Goal: Information Seeking & Learning: Learn about a topic

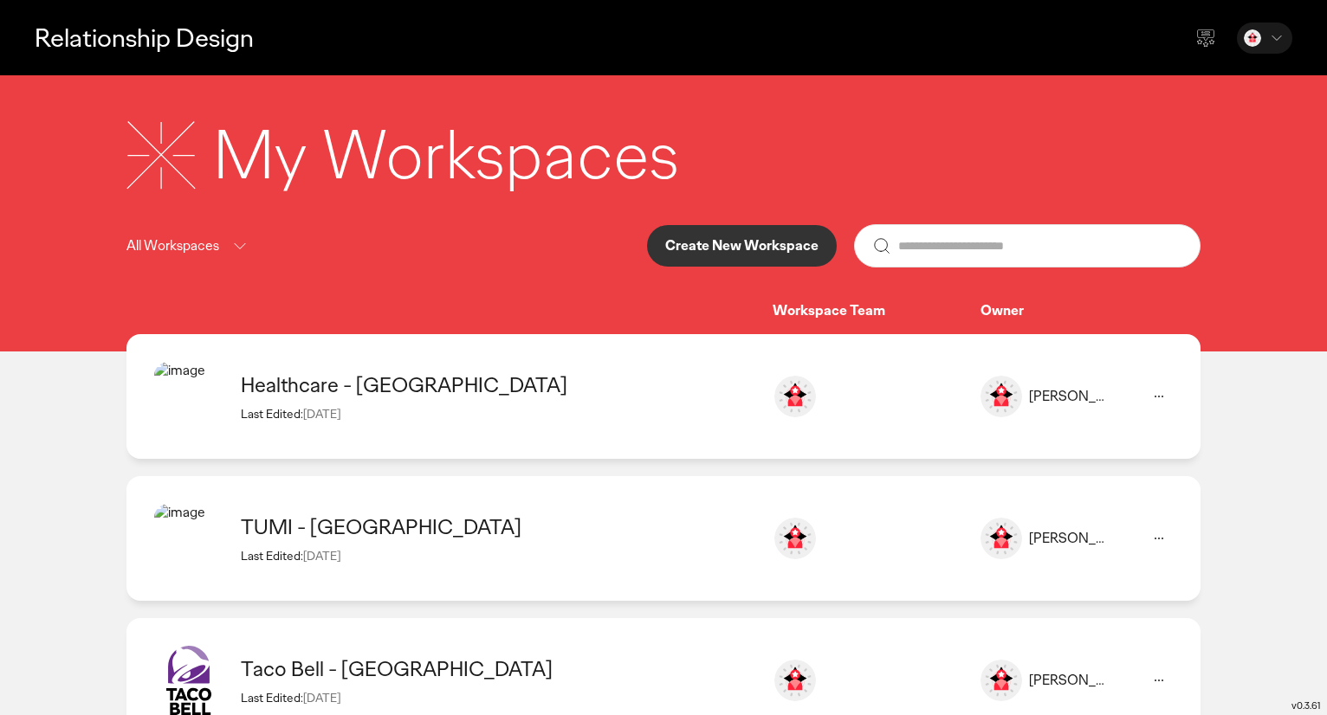
click at [372, 401] on div "Healthcare - [GEOGRAPHIC_DATA] Last Edited: [DATE]" at bounding box center [498, 396] width 514 height 49
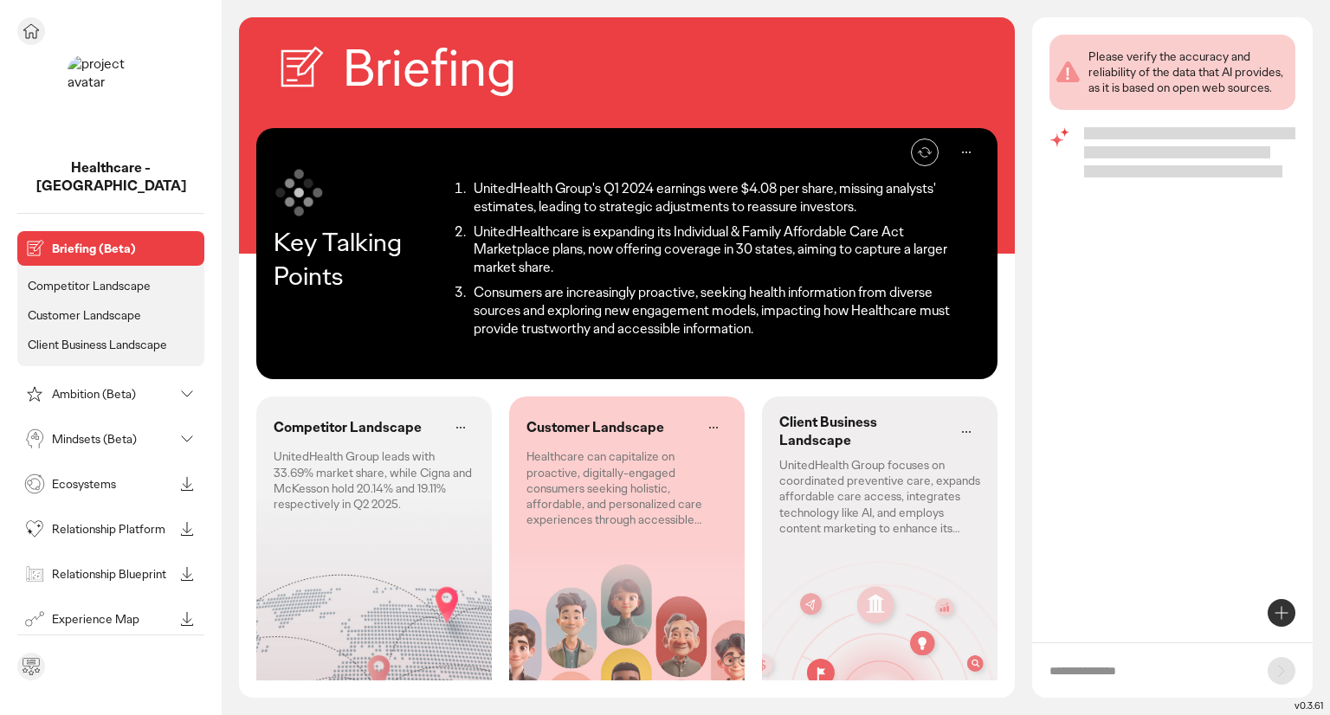
click at [87, 433] on p "Mindsets (Beta)" at bounding box center [112, 439] width 121 height 12
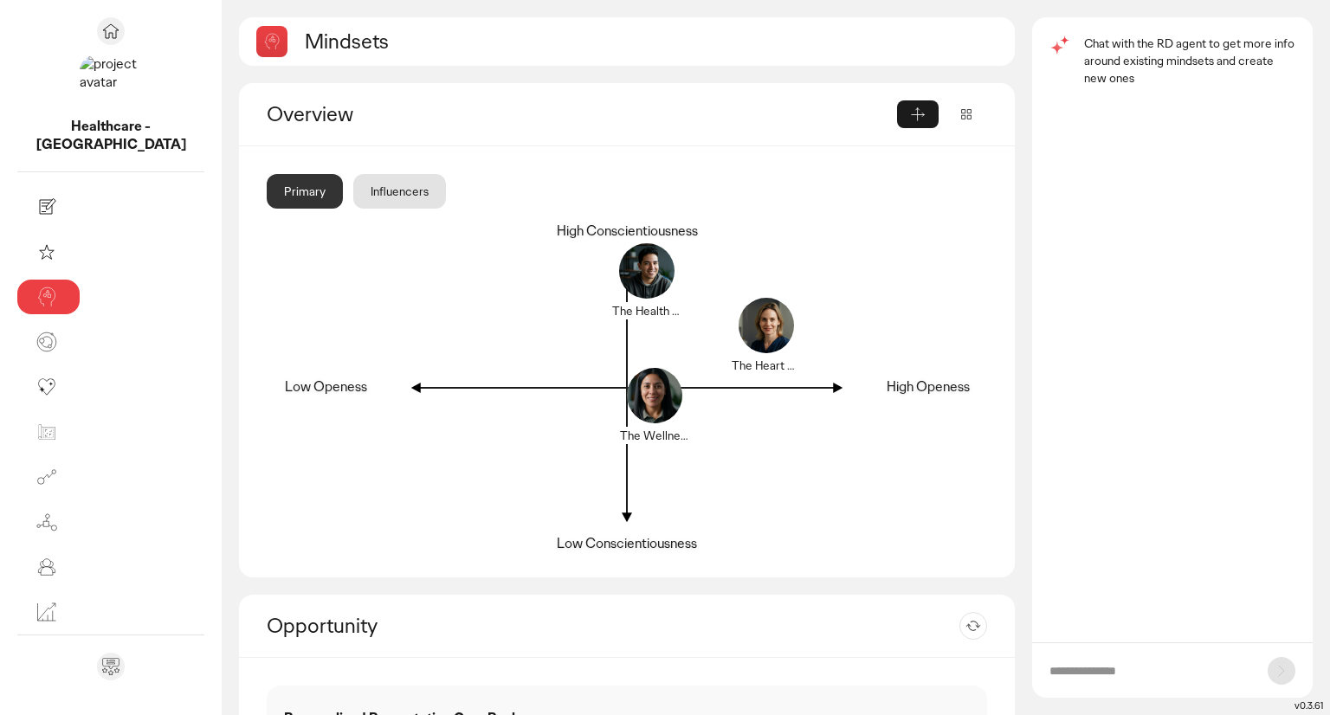
click at [1019, 594] on div "Mindsets Overview Primary Influencers The Wellness Seeker The Heart Guardian Th…" at bounding box center [776, 366] width 1074 height 698
click at [353, 191] on div "Influencers" at bounding box center [399, 191] width 93 height 35
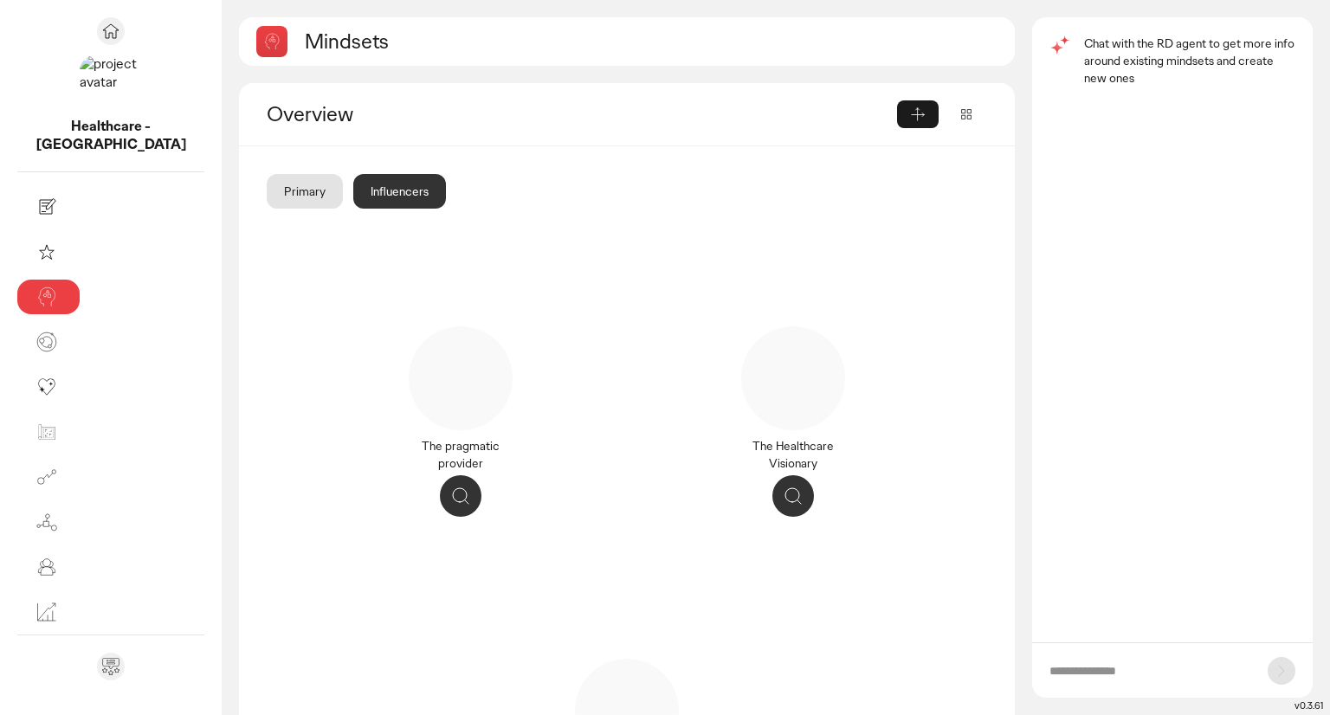
click at [239, 167] on div "Primary Influencers The pragmatic provider The Wellness Seeker The Healthcare V…" at bounding box center [627, 525] width 776 height 759
click at [267, 191] on div "Primary" at bounding box center [305, 191] width 76 height 35
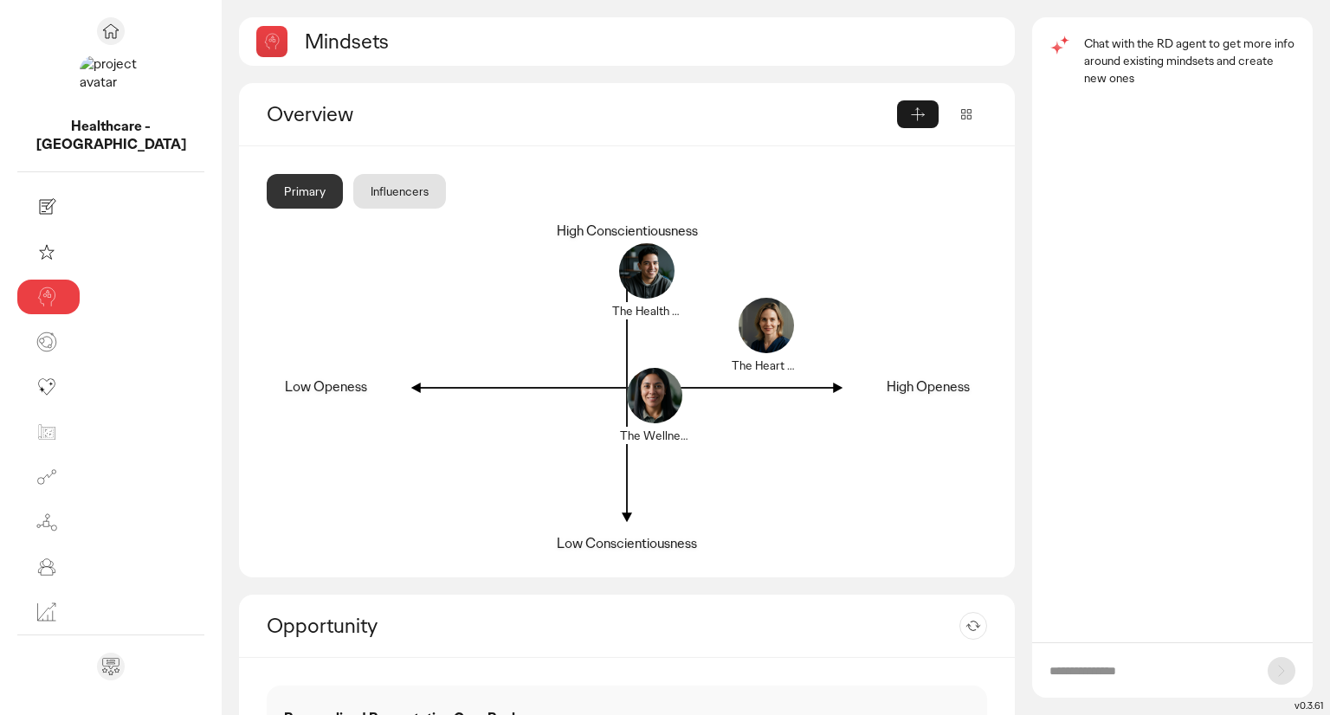
click at [1017, 590] on div "Mindsets Overview Primary Influencers The Wellness Seeker The Heart Guardian Th…" at bounding box center [776, 366] width 1074 height 698
click at [1126, 676] on input "text" at bounding box center [1150, 671] width 201 height 17
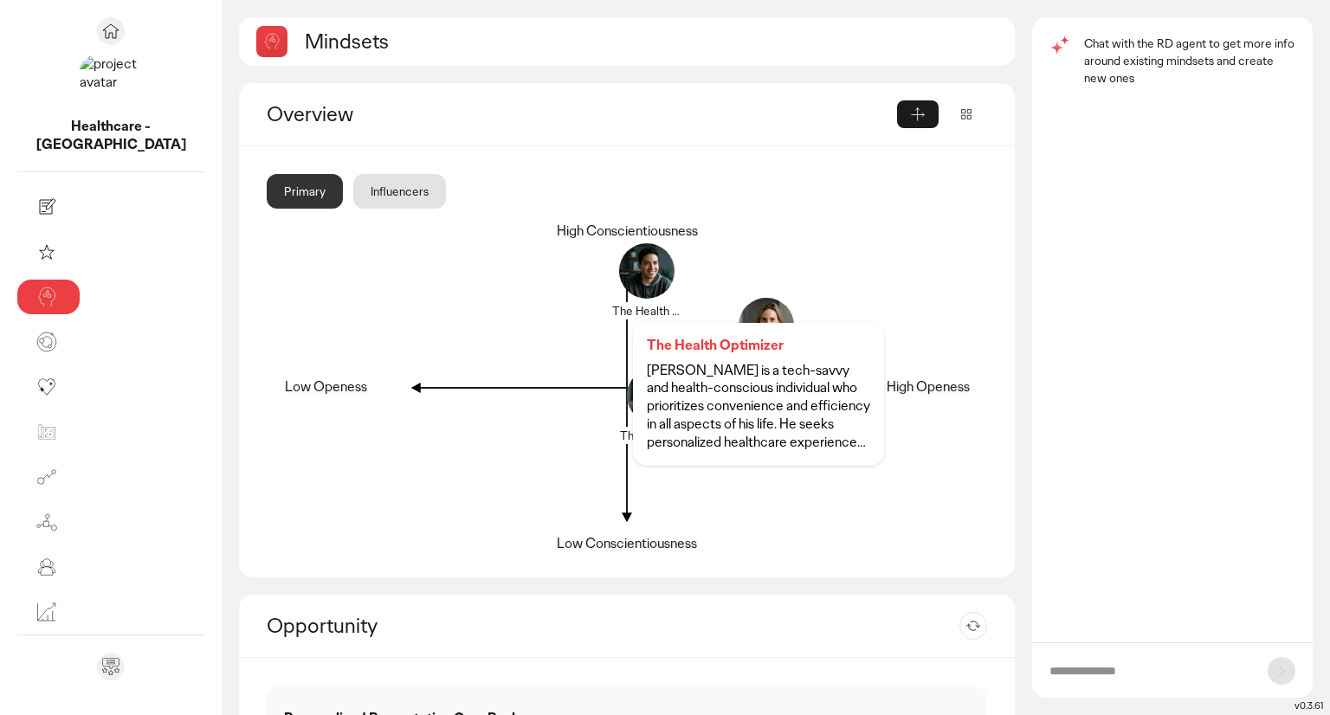
click at [605, 294] on div at bounding box center [646, 281] width 83 height 83
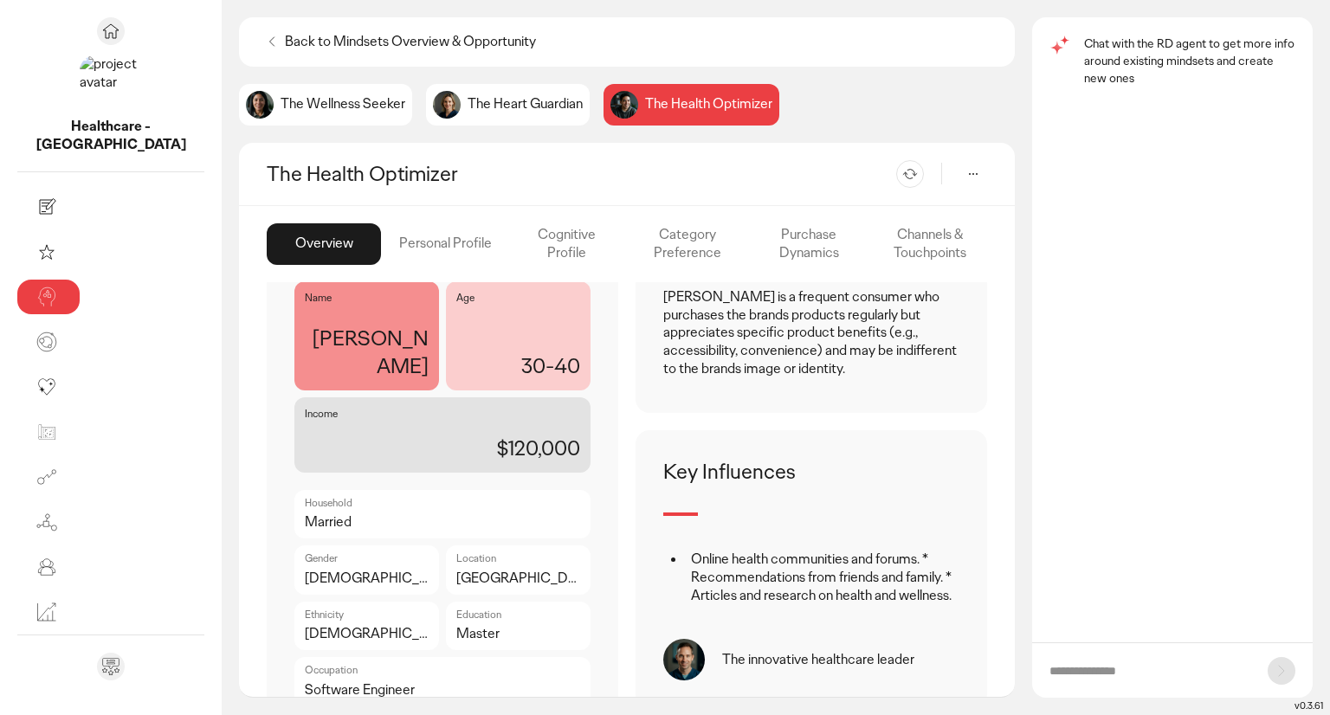
scroll to position [430, 0]
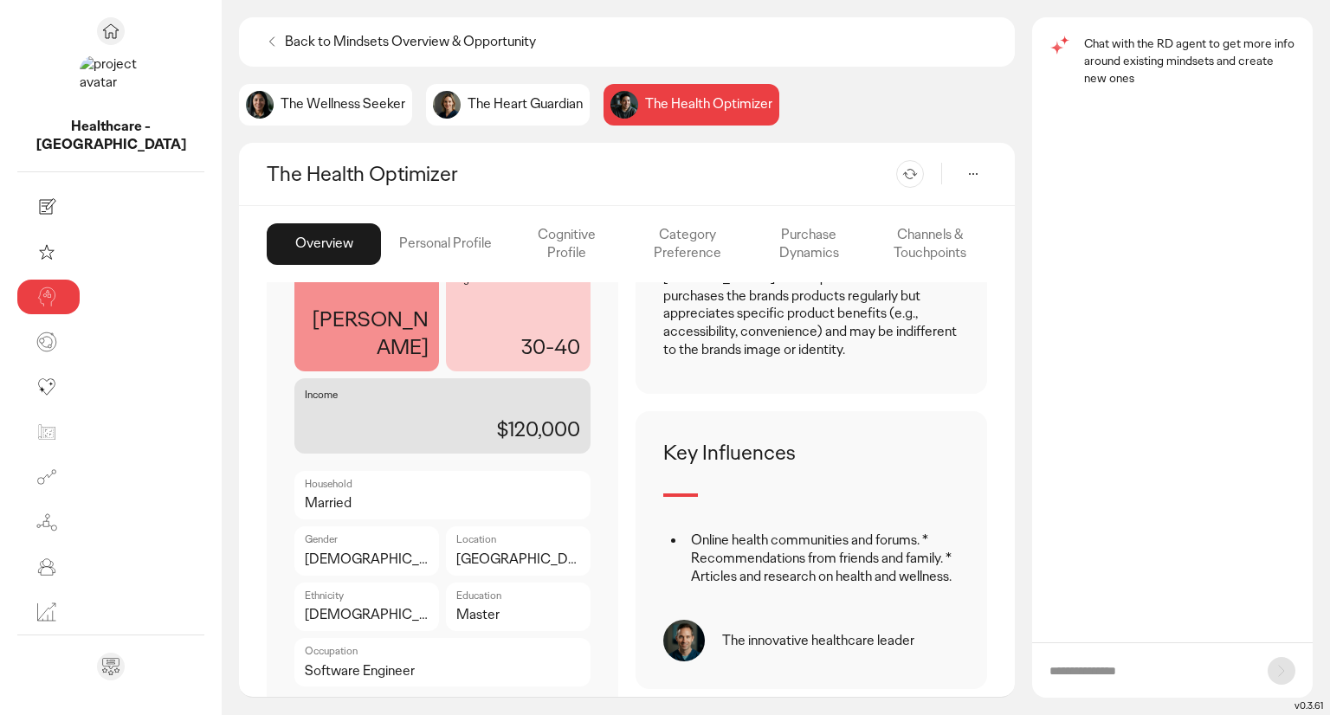
click at [388, 249] on div "Personal Profile" at bounding box center [445, 244] width 114 height 42
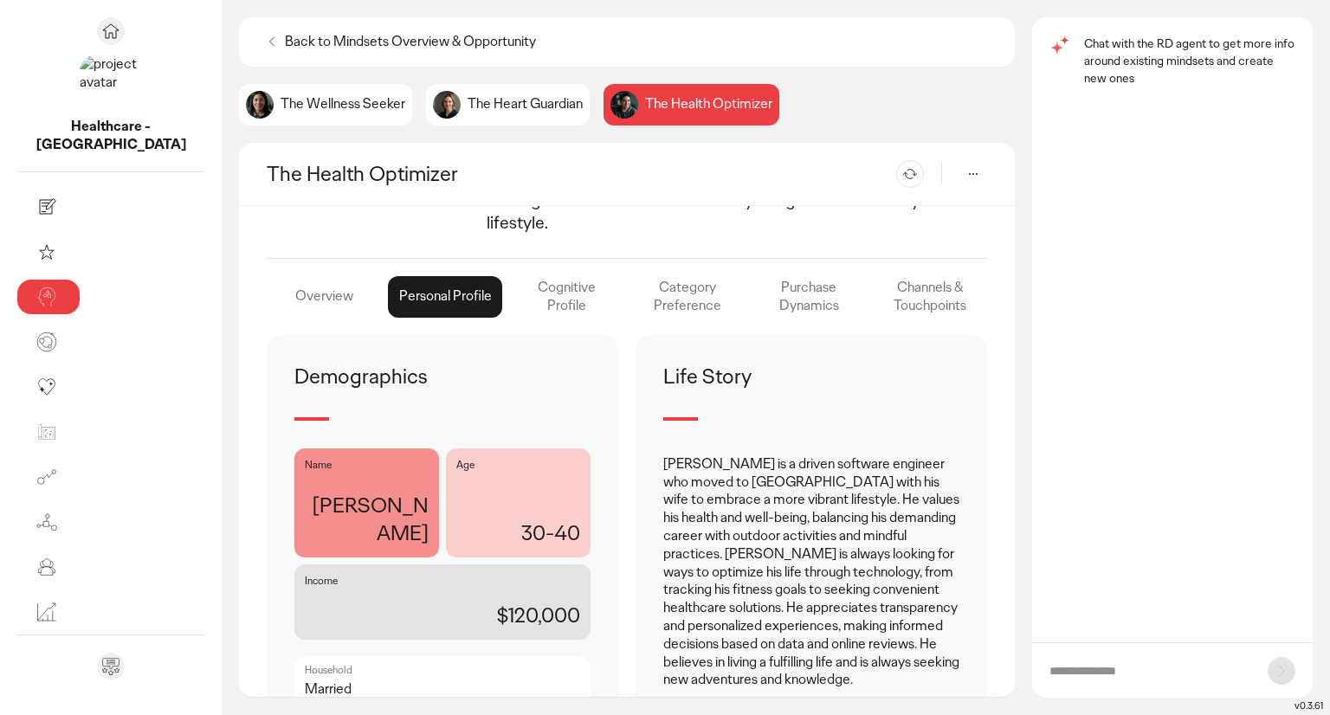
scroll to position [250, 0]
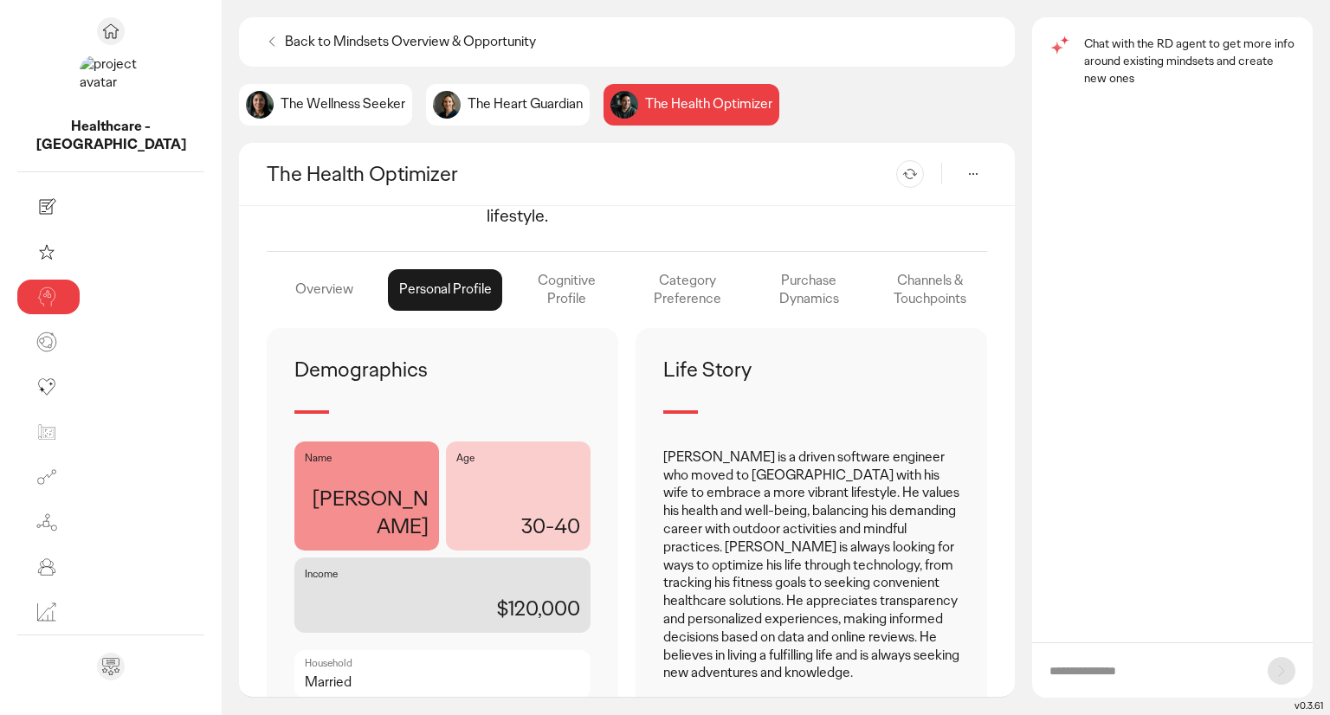
click at [520, 269] on div "Cognitive Profile" at bounding box center [566, 290] width 114 height 42
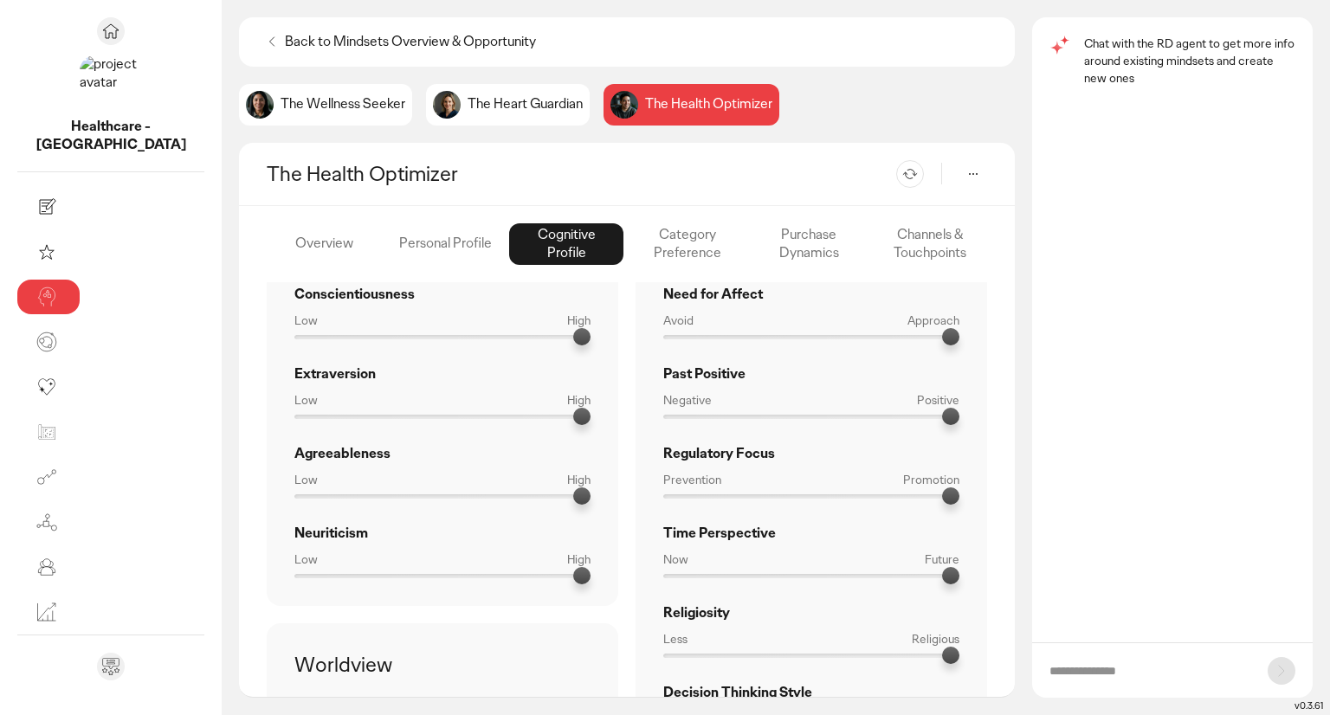
scroll to position [479, 0]
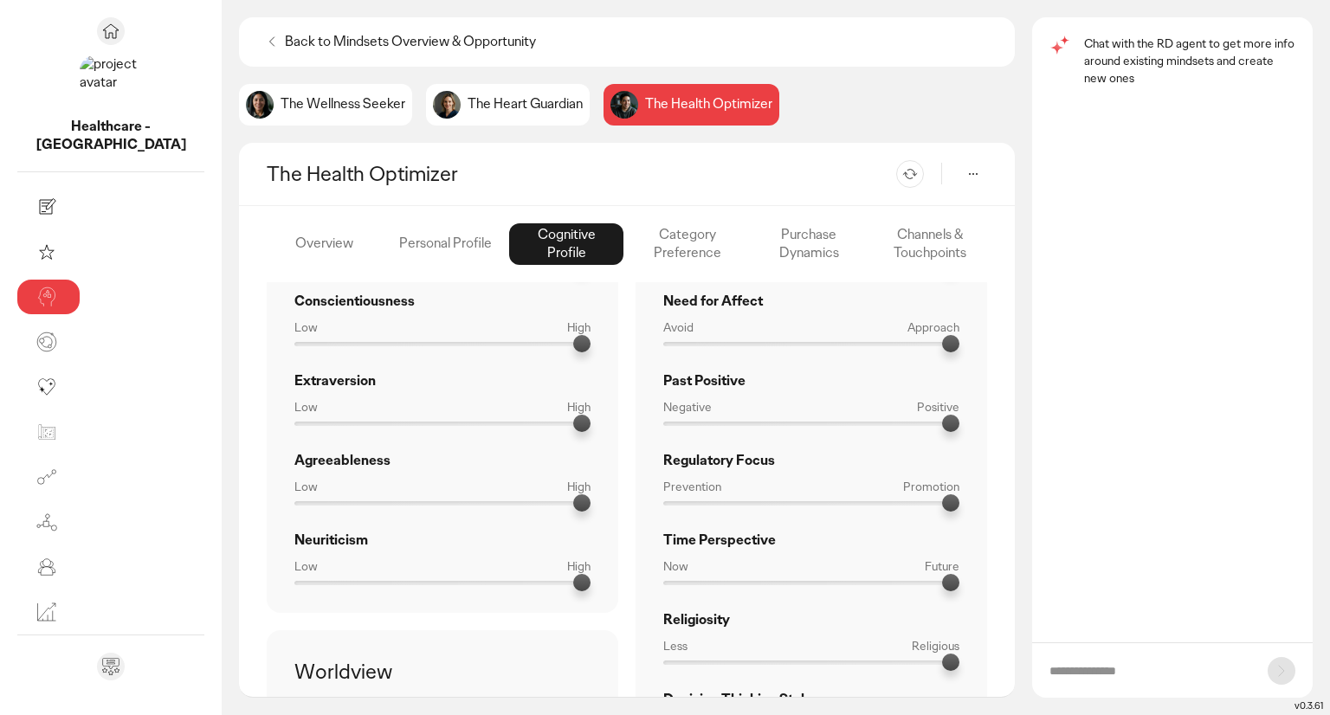
click at [634, 239] on div "Category Preference" at bounding box center [688, 244] width 114 height 42
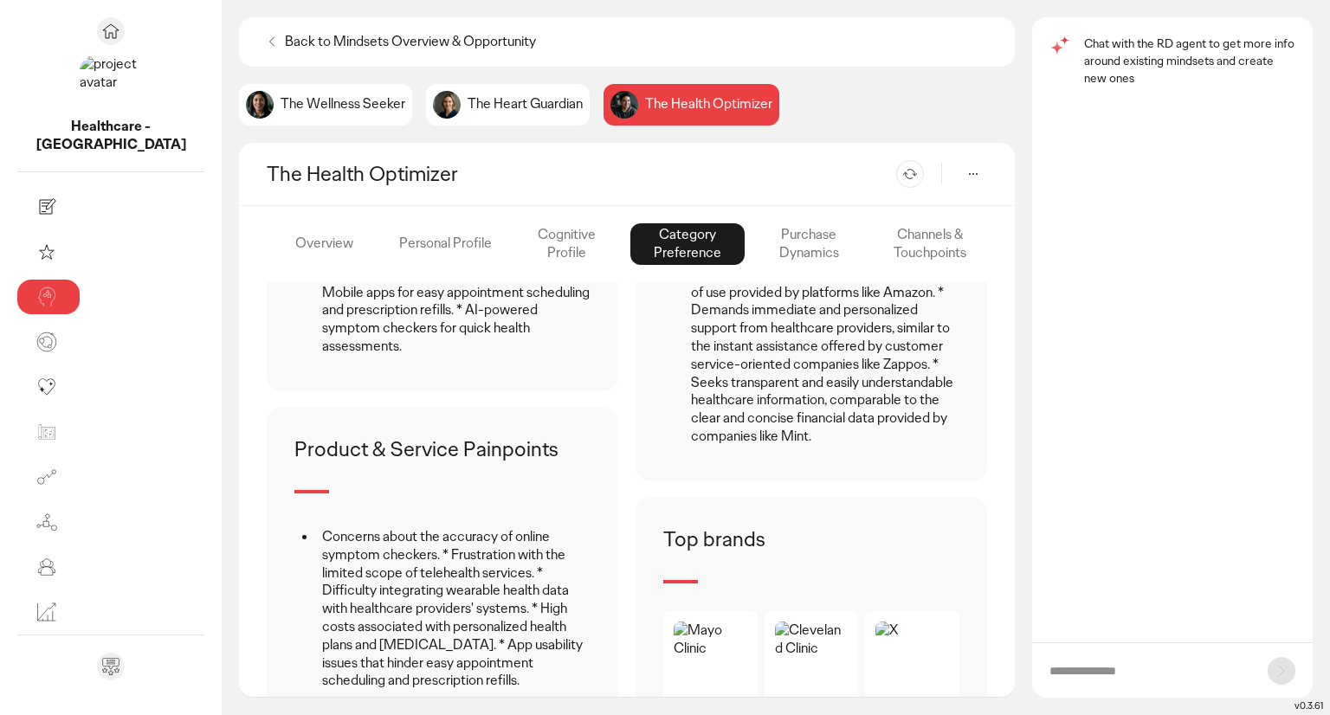
scroll to position [242, 0]
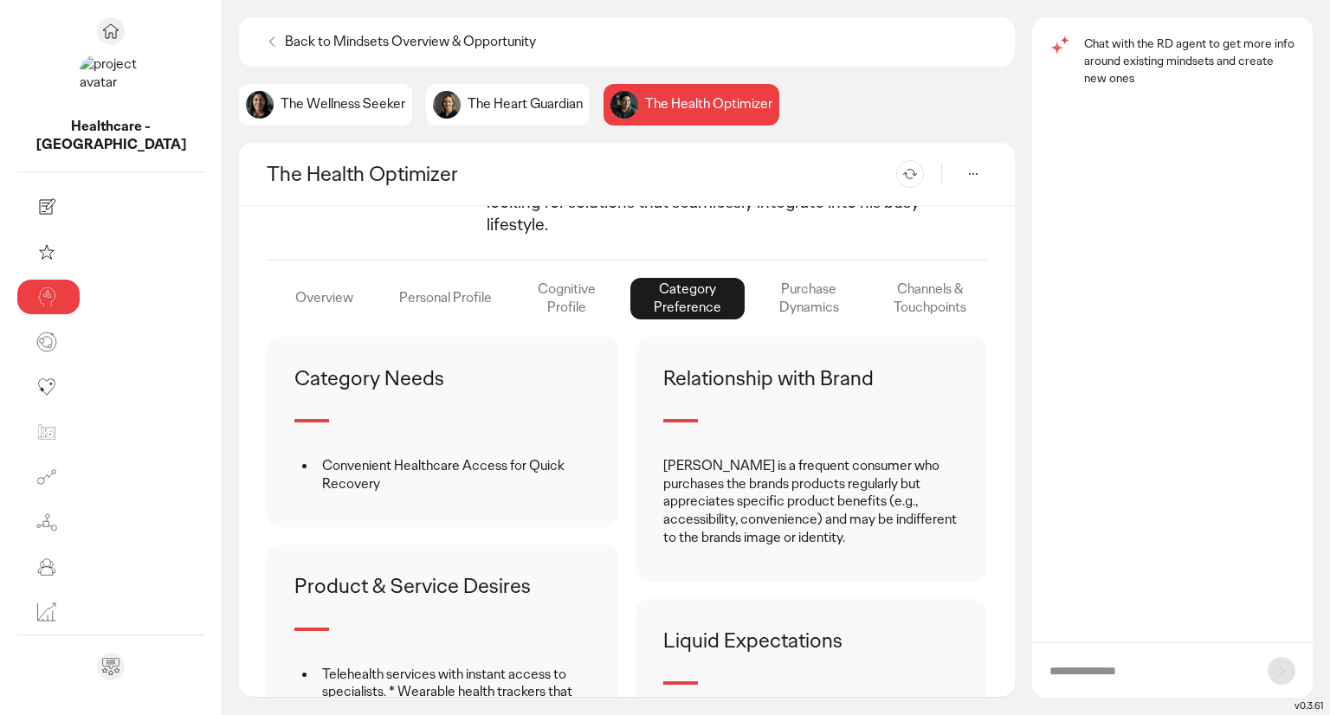
click at [759, 278] on div "Purchase Dynamics" at bounding box center [809, 299] width 114 height 42
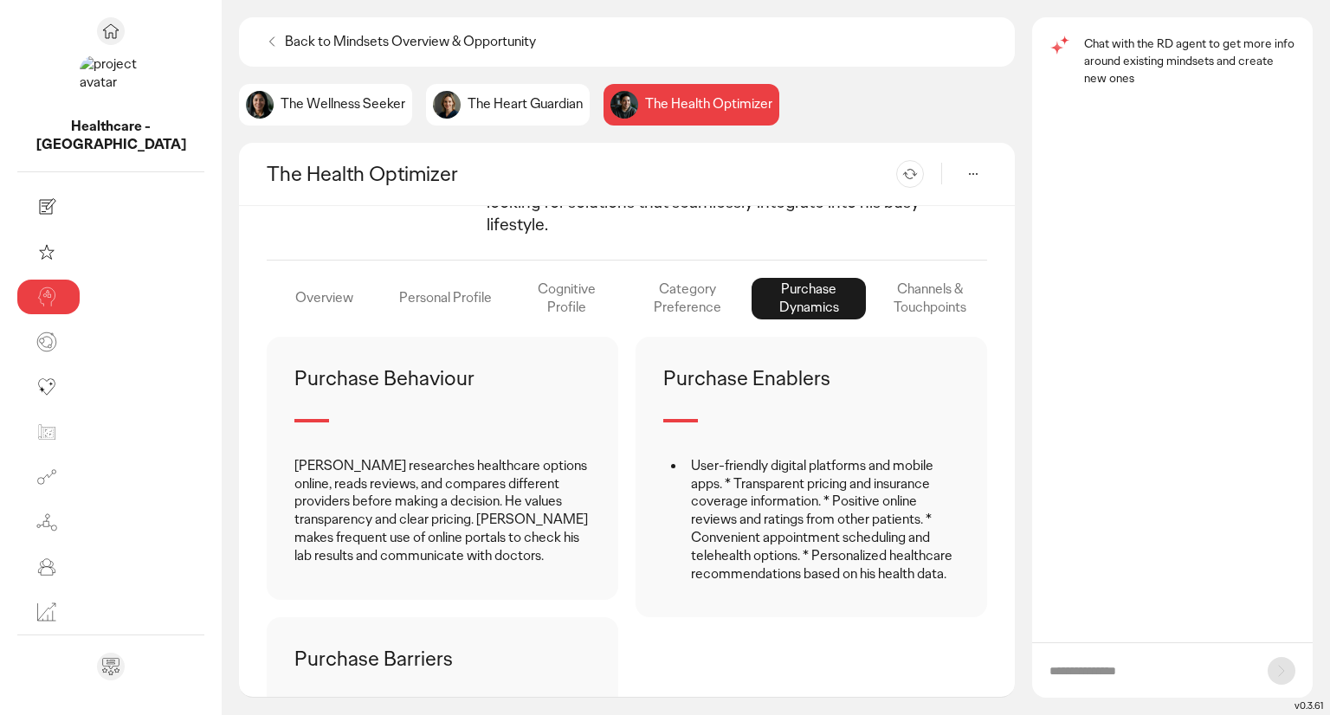
scroll to position [250, 0]
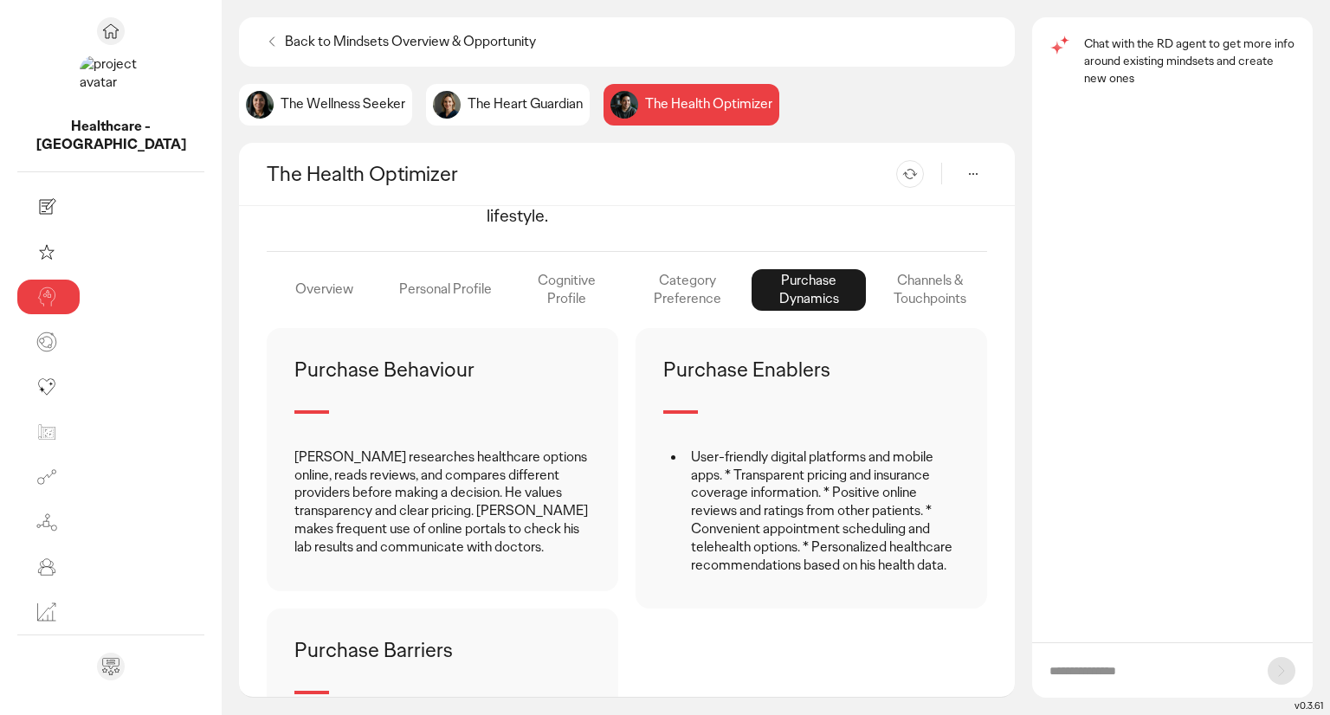
click at [919, 269] on div "Channels & Touchpoints" at bounding box center [930, 290] width 114 height 42
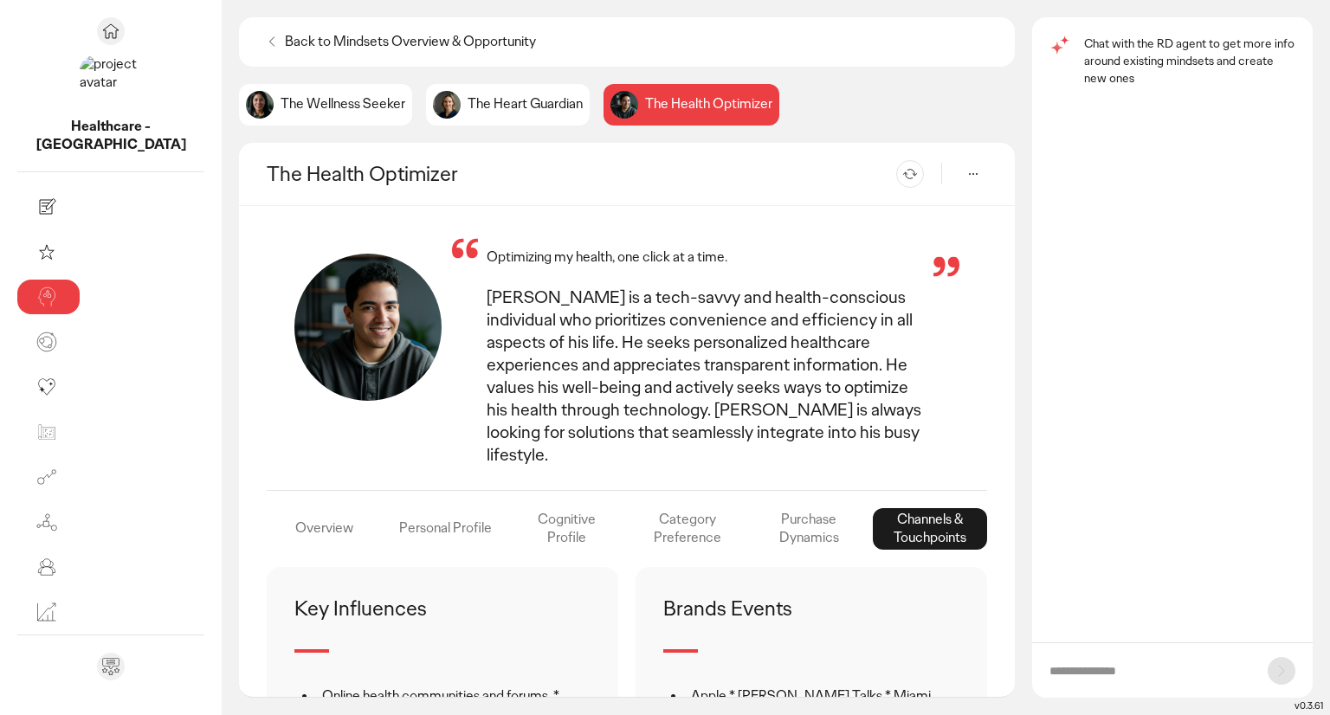
scroll to position [0, 0]
